Goal: Check status: Check status

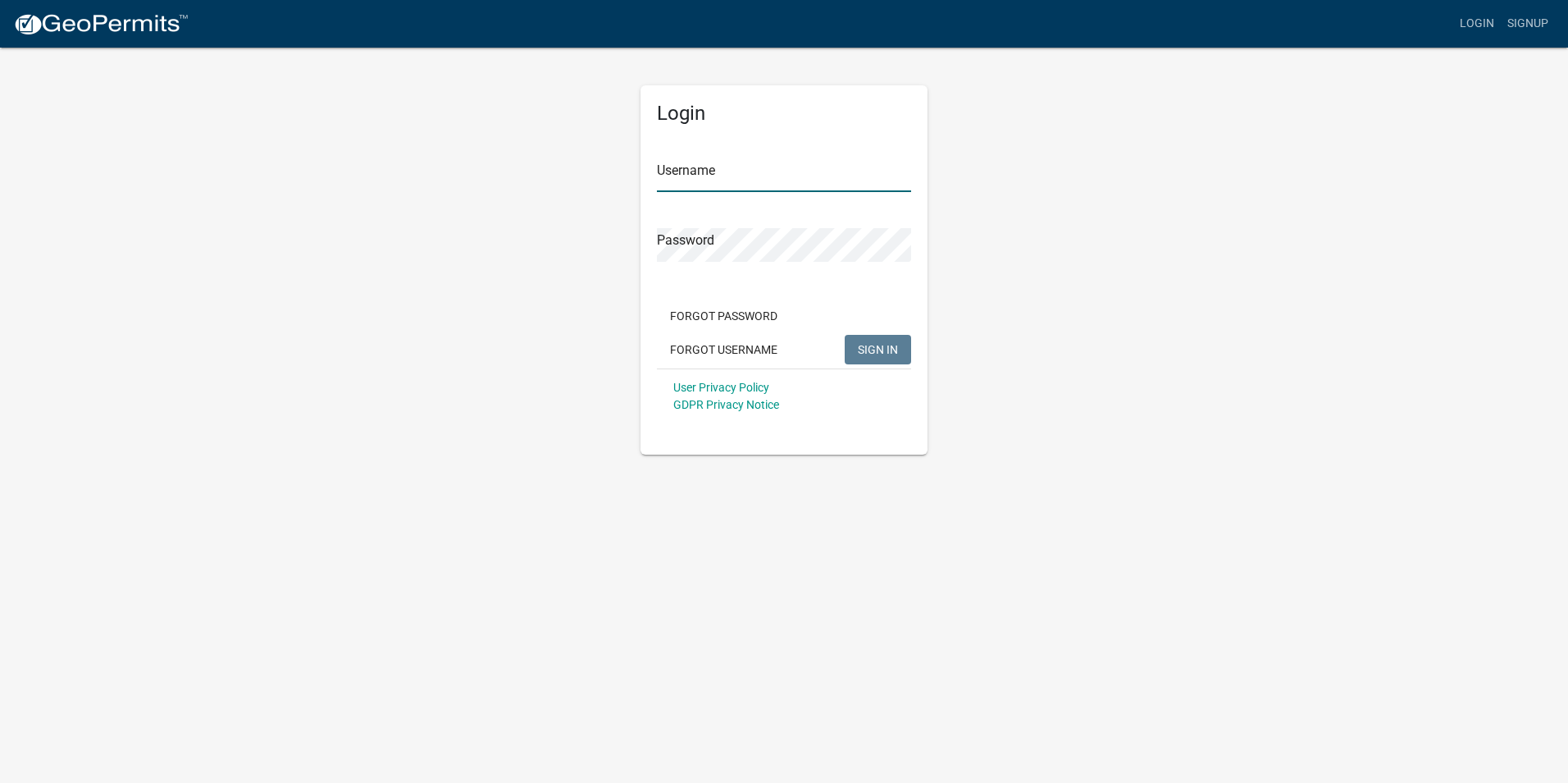
type input "TriTEL"
click at [880, 349] on span "SIGN IN" at bounding box center [878, 349] width 40 height 13
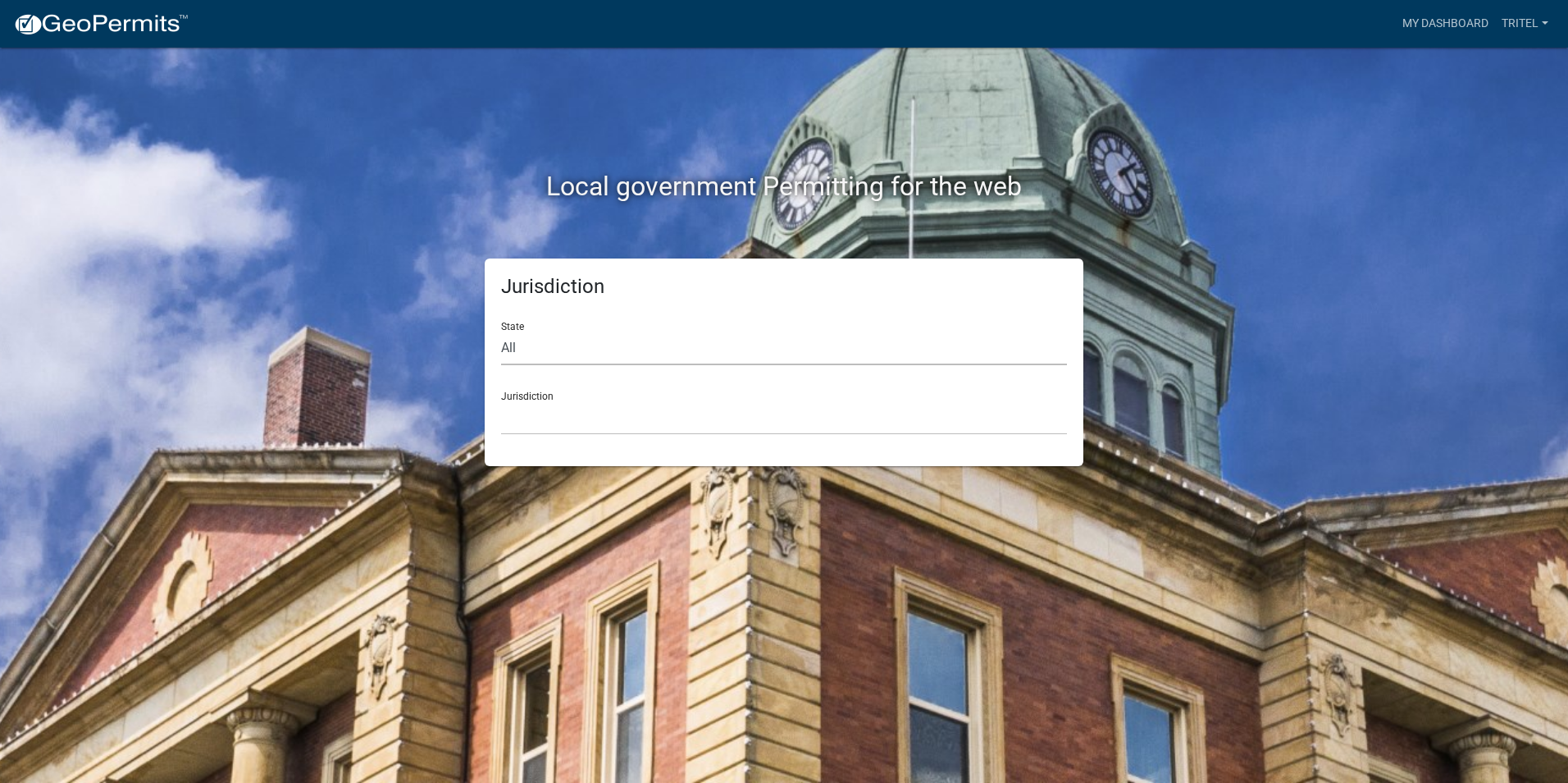
click at [507, 354] on select "All [US_STATE] [US_STATE] [US_STATE] [US_STATE] [US_STATE] [US_STATE] [US_STATE…" at bounding box center [784, 348] width 566 height 34
select select "[US_STATE]"
click at [501, 331] on select "All [US_STATE] [US_STATE] [US_STATE] [US_STATE] [US_STATE] [US_STATE] [US_STATE…" at bounding box center [784, 348] width 566 height 34
click at [519, 415] on select "[GEOGRAPHIC_DATA], [US_STATE][PERSON_NAME][GEOGRAPHIC_DATA], [US_STATE][PERSON_…" at bounding box center [784, 418] width 566 height 34
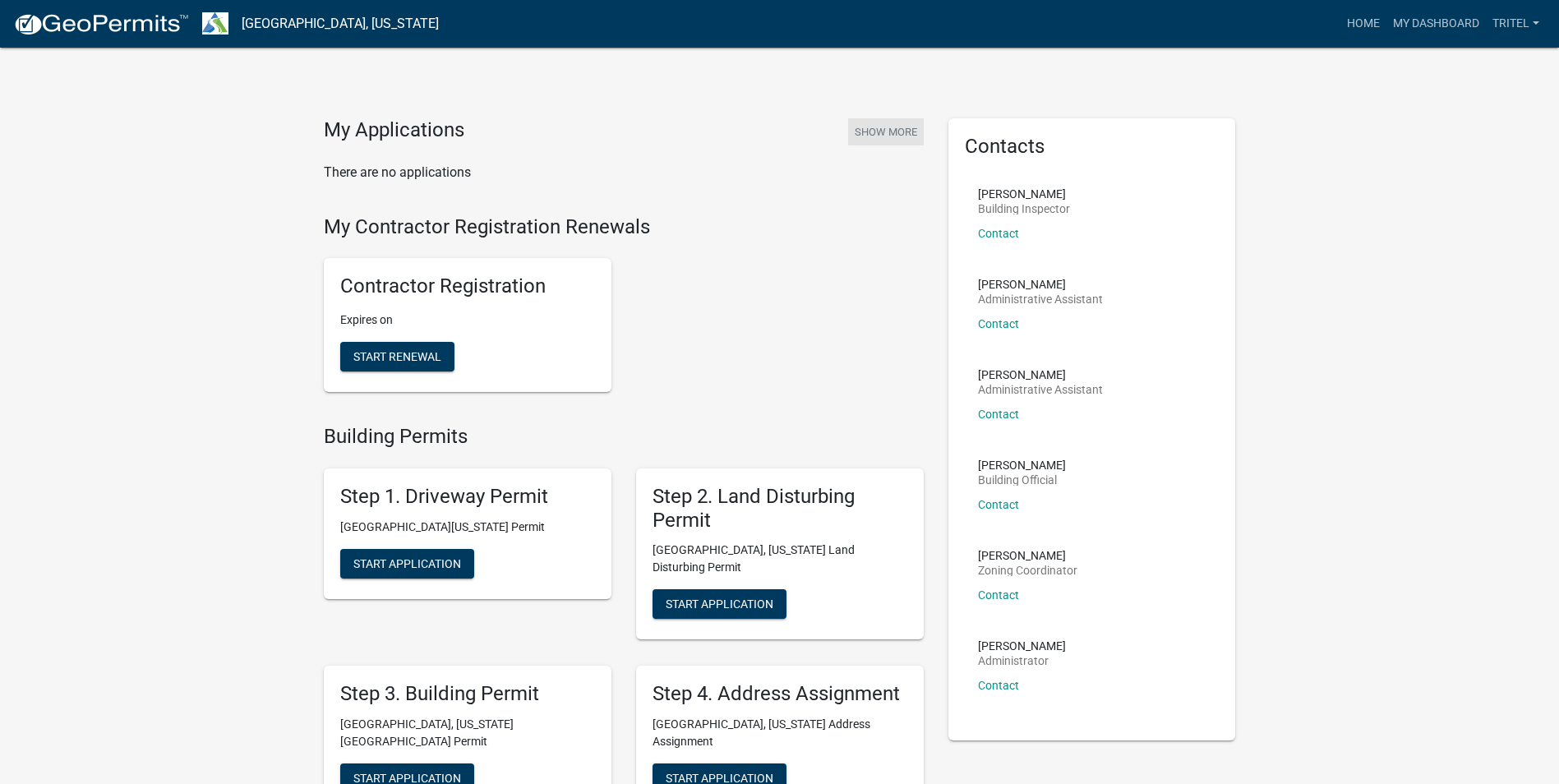
click at [886, 139] on button "Show More" at bounding box center [886, 132] width 75 height 27
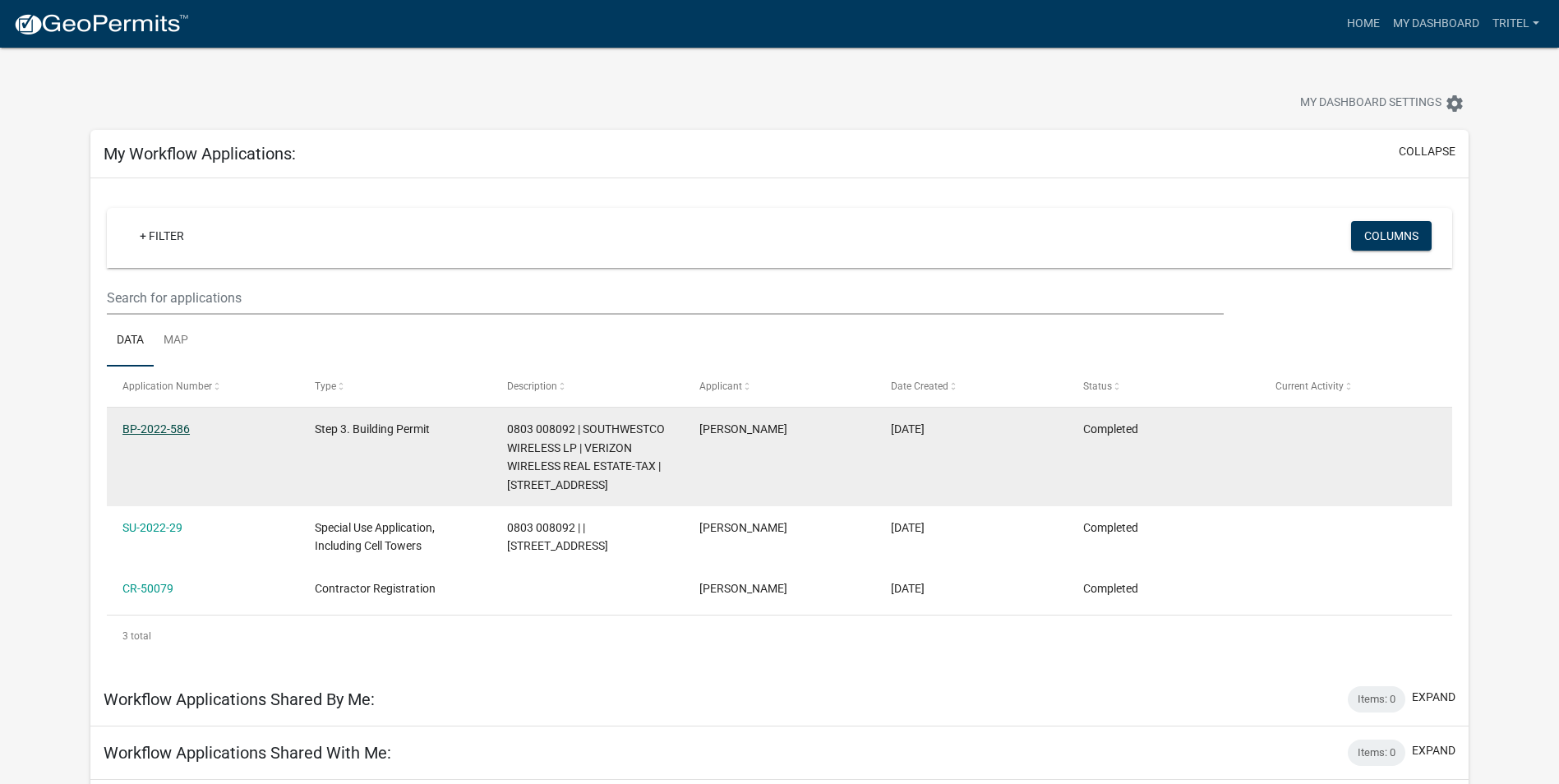
click at [136, 426] on link "BP-2022-586" at bounding box center [156, 429] width 68 height 14
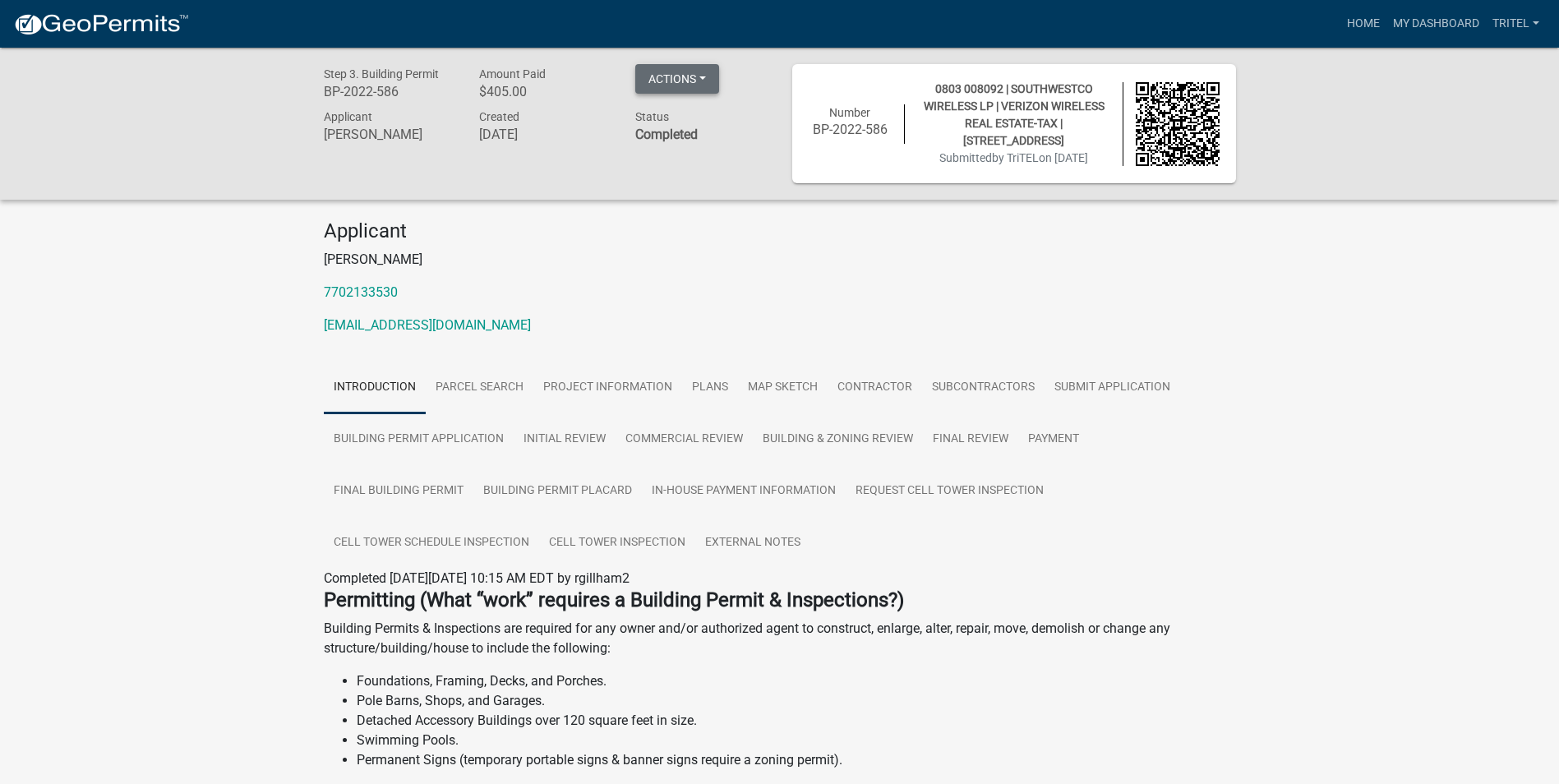
click at [712, 71] on button "Actions" at bounding box center [677, 78] width 84 height 30
click at [748, 70] on div "Actions View receipt Printer Friendly" at bounding box center [701, 84] width 156 height 41
